Goal: Information Seeking & Learning: Find contact information

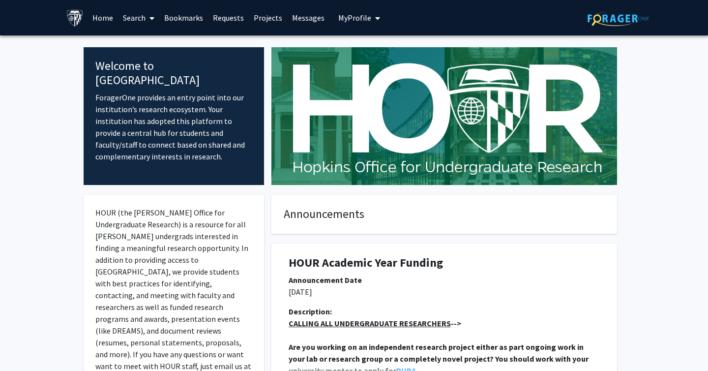
click at [144, 19] on link "Search" at bounding box center [138, 17] width 41 height 34
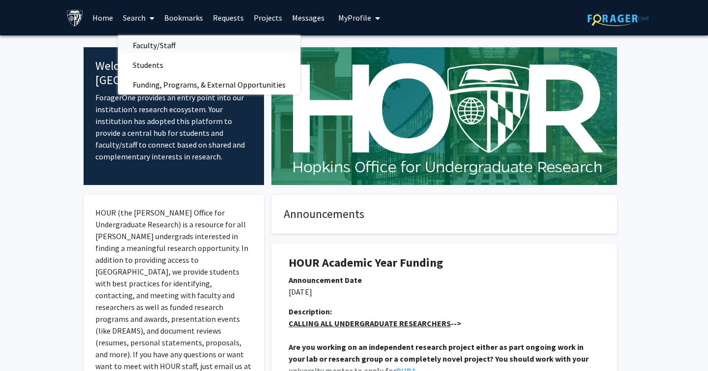
click at [152, 46] on span "Faculty/Staff" at bounding box center [154, 45] width 72 height 20
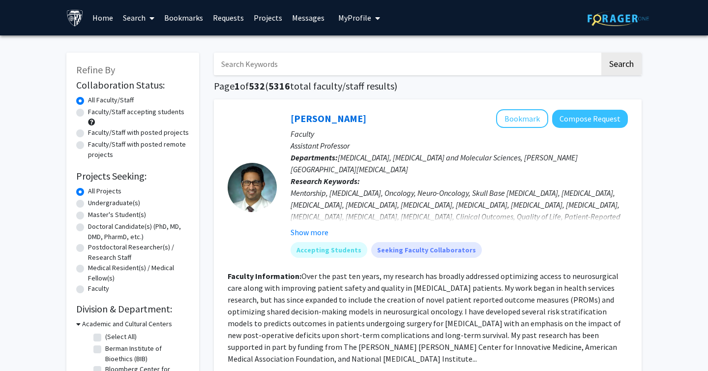
click at [88, 112] on label "Faculty/Staff accepting students" at bounding box center [136, 112] width 96 height 10
click at [88, 112] on input "Faculty/Staff accepting students" at bounding box center [91, 110] width 6 height 6
radio input "true"
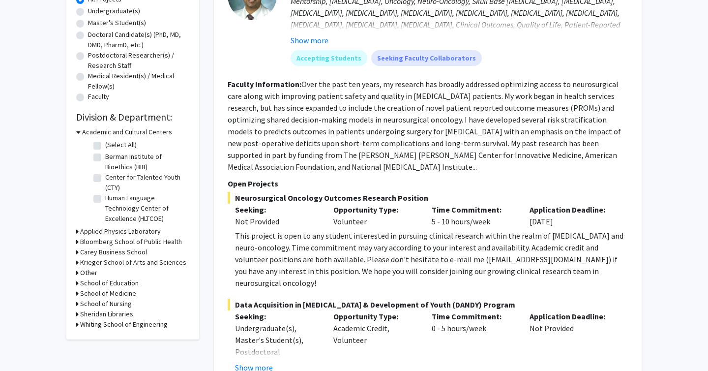
scroll to position [203, 0]
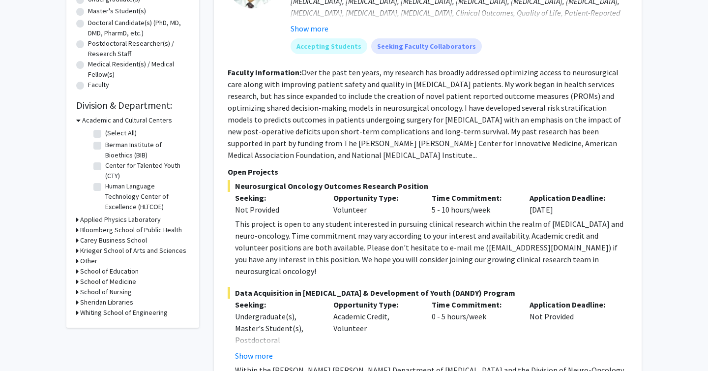
click at [79, 248] on div "Krieger School of Arts and Sciences" at bounding box center [132, 250] width 113 height 10
click at [83, 249] on h3 "Krieger School of Arts and Sciences" at bounding box center [133, 250] width 106 height 10
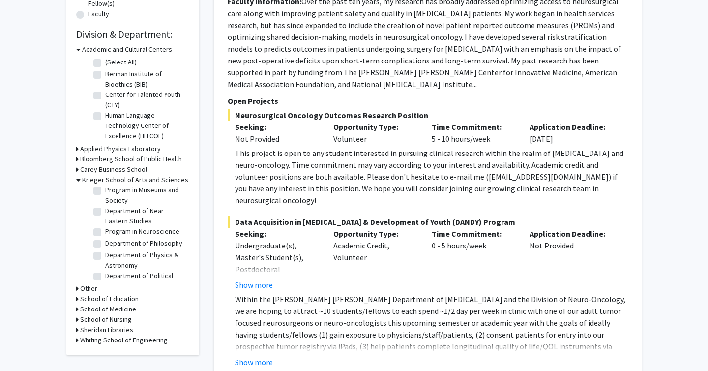
scroll to position [450, 0]
click at [105, 258] on label "Department of Physics & Astronomy" at bounding box center [146, 268] width 82 height 21
click at [105, 258] on input "Department of Physics & Astronomy" at bounding box center [108, 261] width 6 height 6
checkbox input "true"
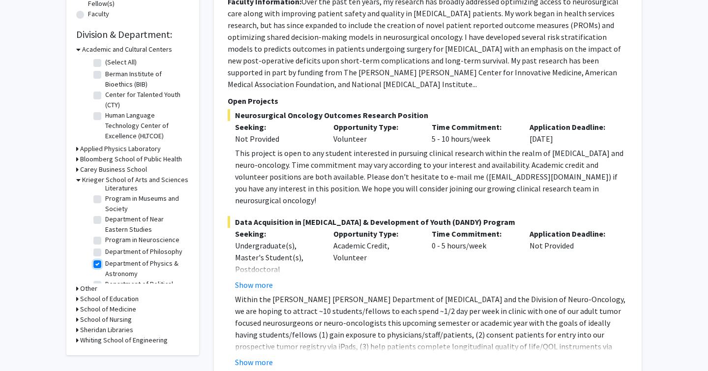
checkbox input "true"
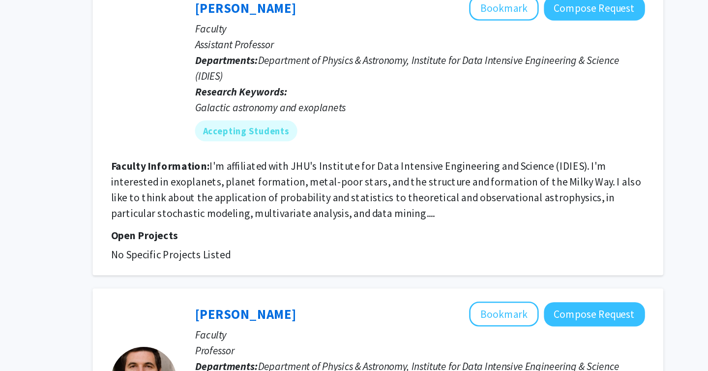
scroll to position [1256, 0]
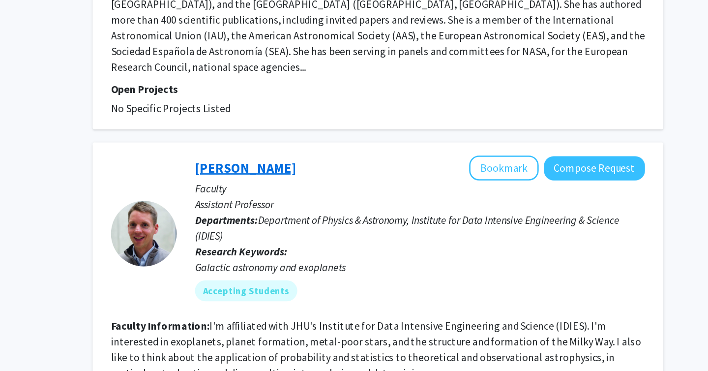
click at [353, 119] on link "[PERSON_NAME]" at bounding box center [328, 125] width 76 height 12
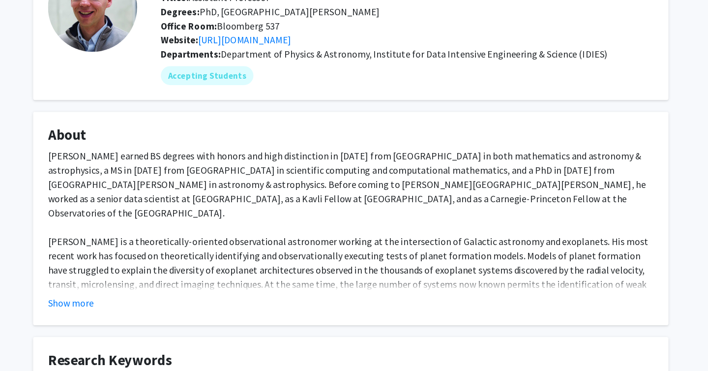
scroll to position [23, 0]
click at [118, 313] on button "Show more" at bounding box center [122, 314] width 38 height 12
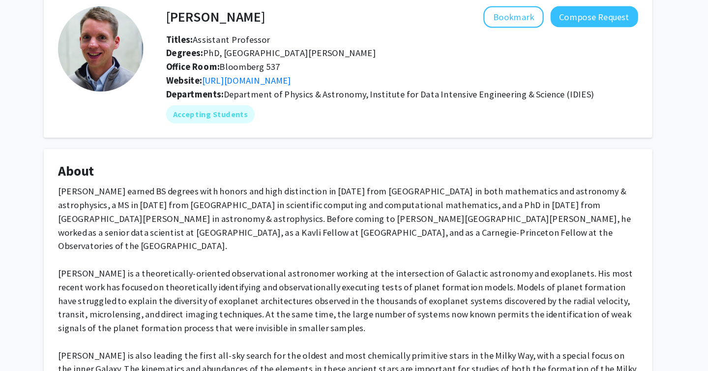
scroll to position [32, 0]
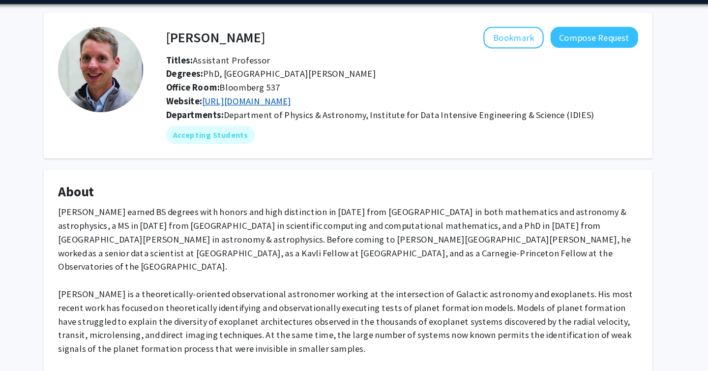
click at [299, 88] on link "[URL][DOMAIN_NAME]" at bounding box center [266, 87] width 77 height 10
